Goal: Book appointment/travel/reservation

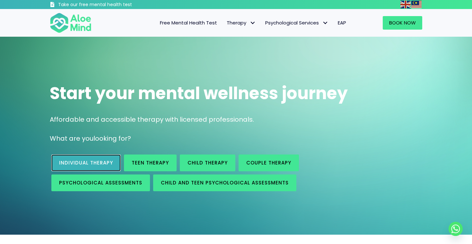
click at [112, 162] on span "Individual therapy" at bounding box center [86, 162] width 54 height 7
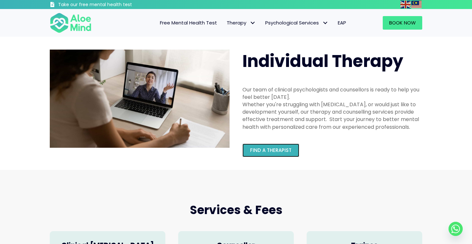
click at [252, 147] on span "Find a therapist" at bounding box center [270, 150] width 41 height 7
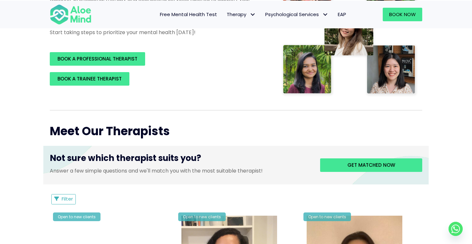
scroll to position [155, 0]
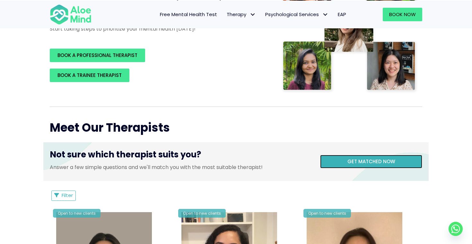
click at [367, 162] on span "Get matched now" at bounding box center [372, 161] width 48 height 7
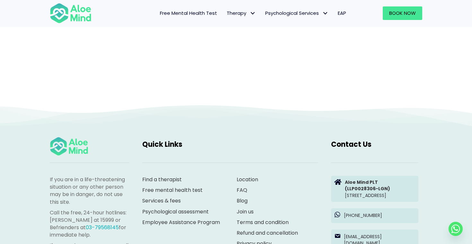
scroll to position [66, 0]
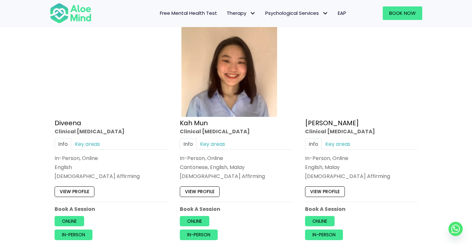
scroll to position [354, 0]
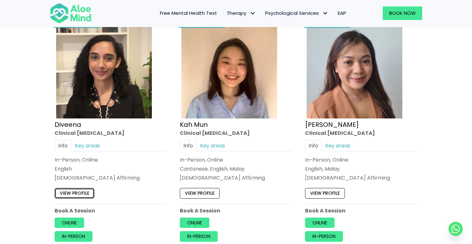
click at [82, 195] on link "View profile" at bounding box center [75, 193] width 40 height 10
click at [203, 194] on link "View profile" at bounding box center [200, 193] width 40 height 10
click at [333, 192] on link "View profile" at bounding box center [325, 193] width 40 height 10
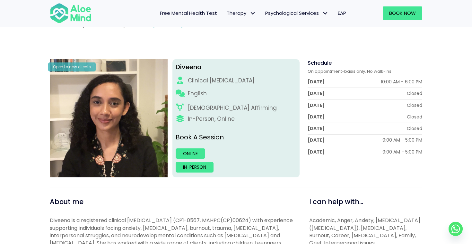
scroll to position [60, 0]
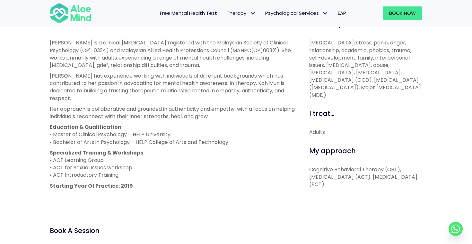
scroll to position [237, 0]
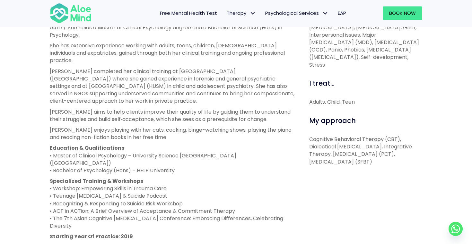
scroll to position [267, 0]
click at [133, 176] on p "Specialized Training & Workshops • Workshop: Empowering Skills in Trauma Care •…" at bounding box center [172, 202] width 245 height 52
copy p "• Teenage [MEDICAL_DATA] & Suicide Podcast"
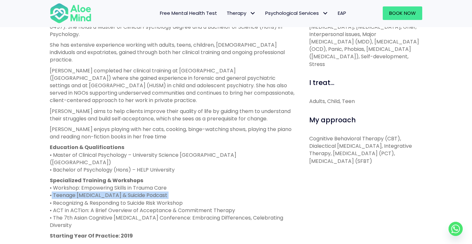
click at [89, 176] on p "Specialized Training & Workshops • Workshop: Empowering Skills in Trauma Care •…" at bounding box center [172, 202] width 245 height 52
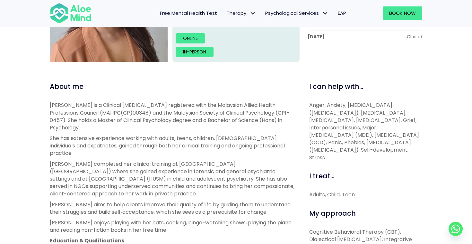
scroll to position [175, 0]
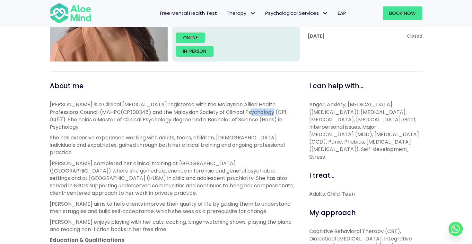
drag, startPoint x: 231, startPoint y: 111, endPoint x: 255, endPoint y: 112, distance: 24.1
click at [255, 112] on p "[PERSON_NAME] is a Clinical [MEDICAL_DATA] registered with the Malaysian Allied…" at bounding box center [172, 116] width 245 height 30
copy p "CP1-0457"
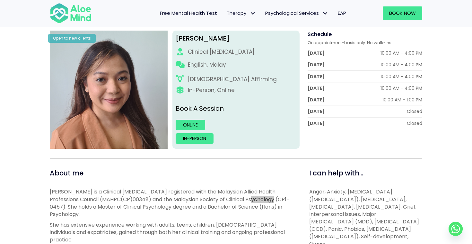
scroll to position [86, 0]
